Goal: Transaction & Acquisition: Book appointment/travel/reservation

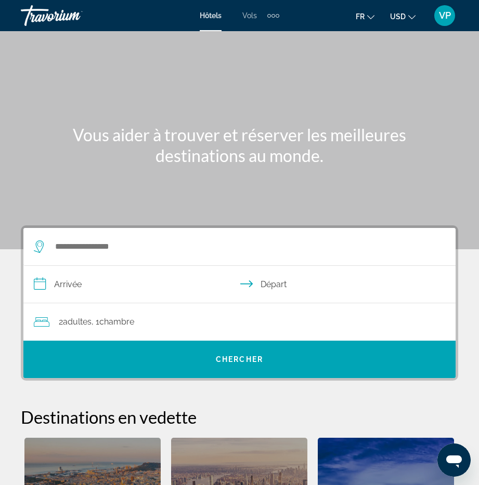
click at [411, 19] on button "USD USD ($) MXN (Mex$) CAD (Can$) GBP (£) EUR (€) AUD (A$) NZD (NZ$) CNY (CN¥)" at bounding box center [402, 16] width 25 height 15
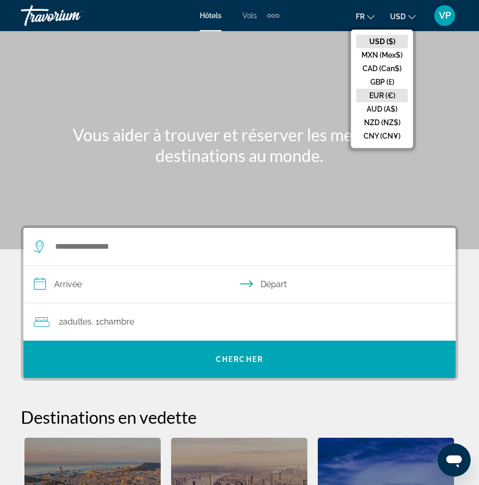
click at [382, 89] on button "EUR (€)" at bounding box center [381, 96] width 51 height 14
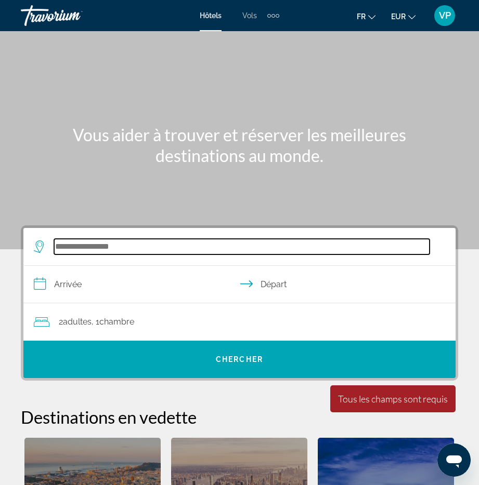
click at [88, 249] on input "Search hotel destination" at bounding box center [241, 247] width 375 height 16
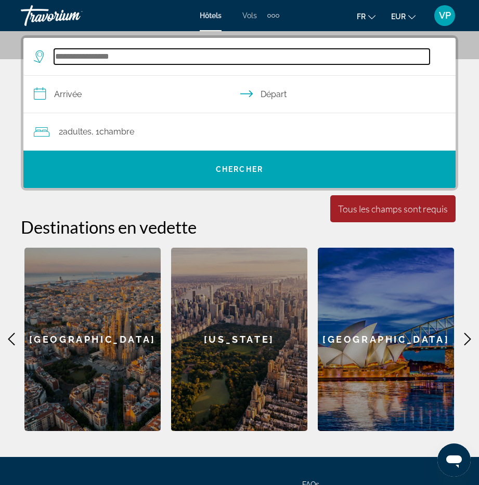
scroll to position [192, 0]
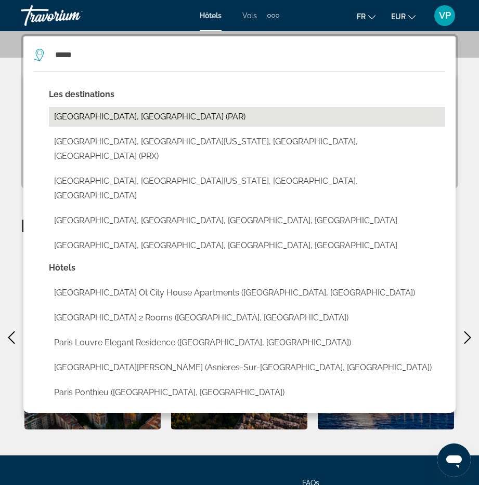
click at [80, 114] on button "[GEOGRAPHIC_DATA], [GEOGRAPHIC_DATA] (PAR)" at bounding box center [247, 117] width 396 height 20
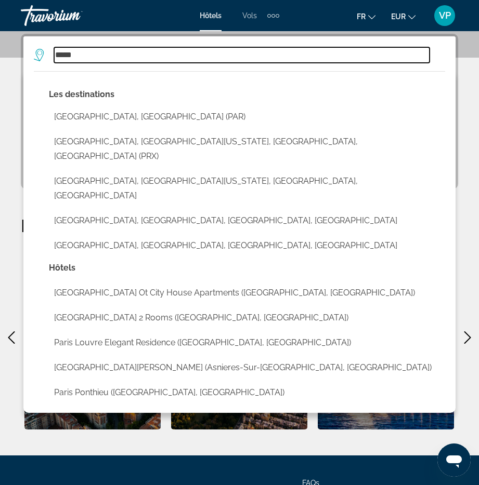
type input "**********"
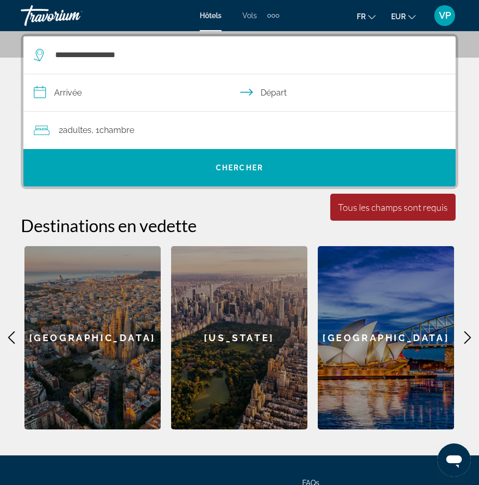
click at [81, 92] on input "**********" at bounding box center [241, 94] width 436 height 40
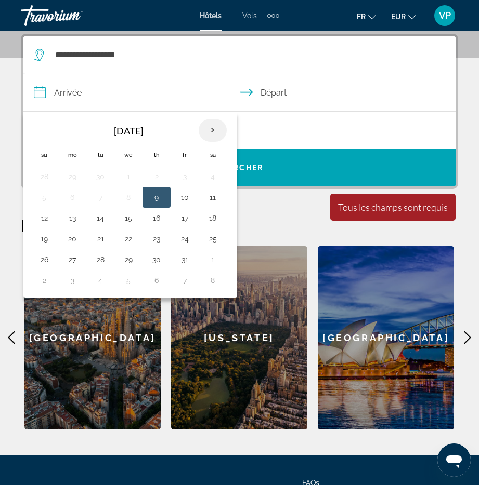
click at [210, 134] on th "Next month" at bounding box center [213, 130] width 28 height 23
click at [189, 258] on button "28" at bounding box center [184, 260] width 17 height 15
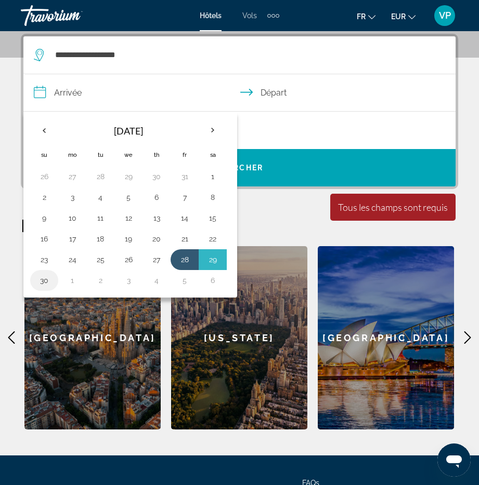
click at [42, 285] on button "30" at bounding box center [44, 280] width 17 height 15
type input "**********"
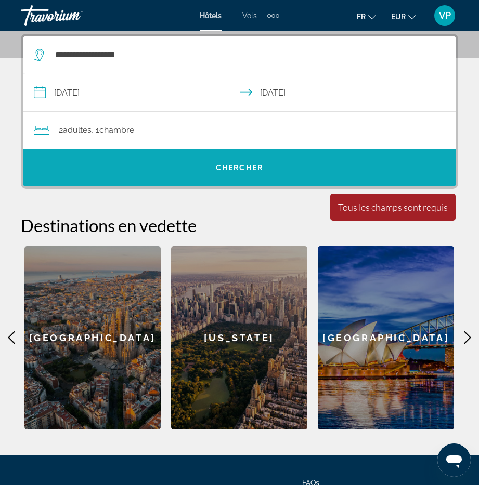
click at [249, 173] on span "Search" at bounding box center [239, 167] width 432 height 25
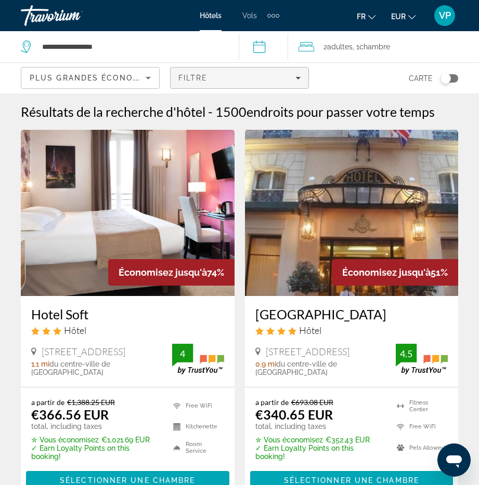
click at [289, 78] on div "Filtre" at bounding box center [239, 78] width 122 height 8
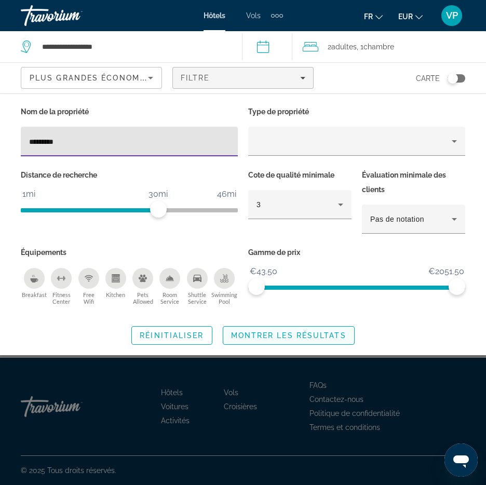
type input "*********"
click at [286, 335] on span "Montrer les résultats" at bounding box center [288, 336] width 115 height 8
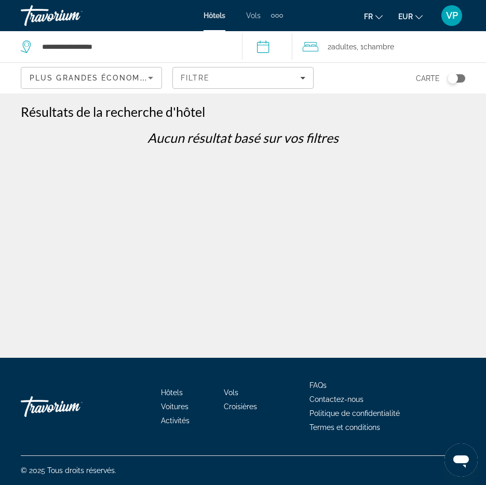
click at [451, 12] on span "VP" at bounding box center [452, 15] width 12 height 10
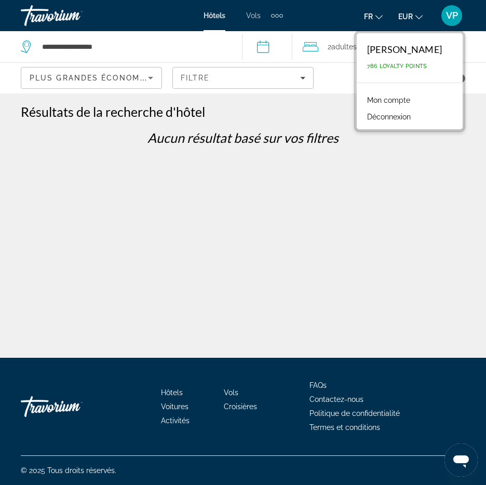
click at [412, 98] on link "Mon compte" at bounding box center [389, 101] width 54 height 14
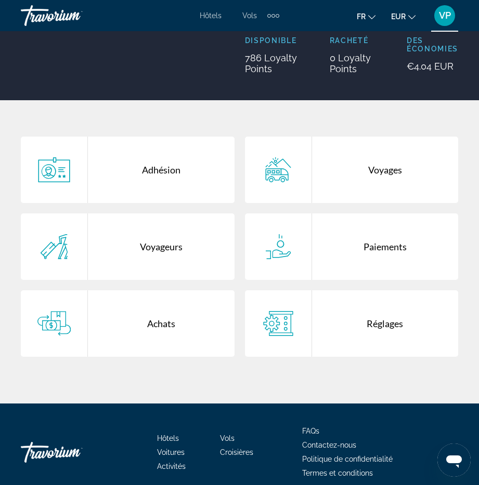
scroll to position [159, 0]
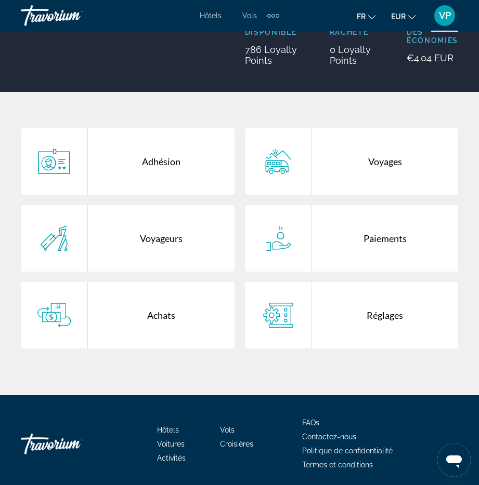
click at [158, 323] on div "Achats" at bounding box center [161, 315] width 147 height 67
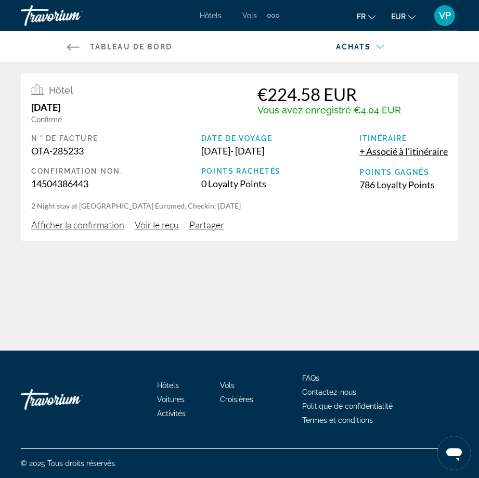
click at [160, 224] on span "Voir le reçu" at bounding box center [157, 224] width 44 height 11
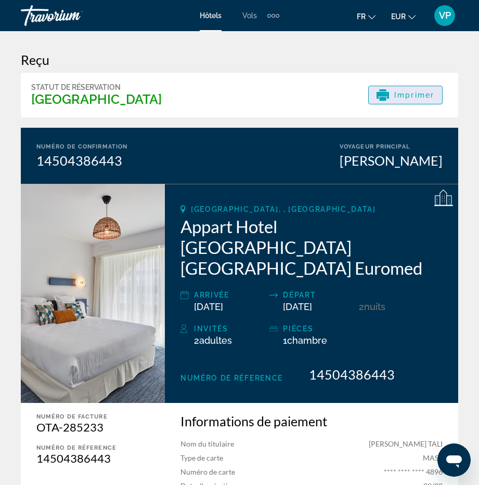
click at [406, 91] on span "Imprimer" at bounding box center [414, 95] width 40 height 8
